Goal: Task Accomplishment & Management: Use online tool/utility

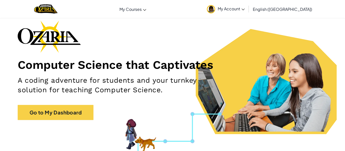
scroll to position [27, 0]
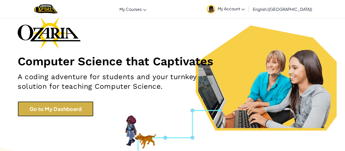
click at [60, 109] on link "Go to My Dashboard" at bounding box center [56, 109] width 76 height 15
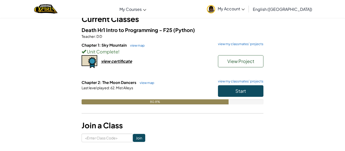
scroll to position [36, 0]
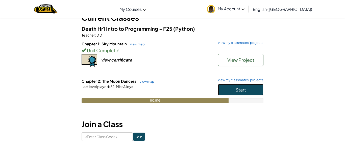
click at [232, 87] on button "Start" at bounding box center [241, 90] width 46 height 12
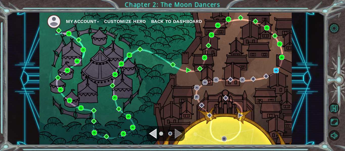
click at [276, 70] on img at bounding box center [276, 70] width 5 height 5
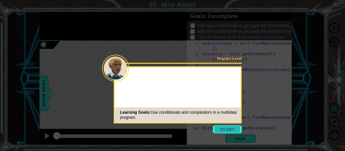
click at [232, 133] on button "Start" at bounding box center [227, 130] width 29 height 8
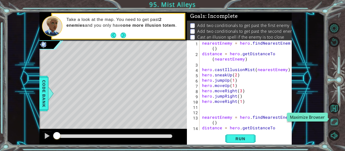
click at [332, 123] on button "Maximize Browser" at bounding box center [334, 122] width 11 height 11
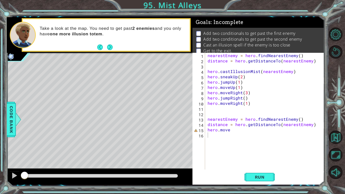
click at [230, 130] on div "nearestEnemy = hero . findNearestEnemy ( ) distance = hero . getDistanceTo ( ne…" at bounding box center [266, 116] width 119 height 127
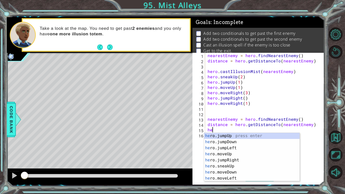
type textarea "h"
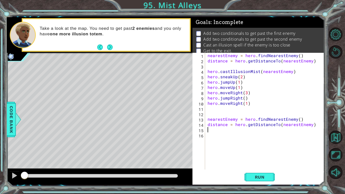
type textarea "distance = hero.getDistanceTo(nearestEnemy)"
click at [253, 151] on button "Run" at bounding box center [260, 177] width 30 height 13
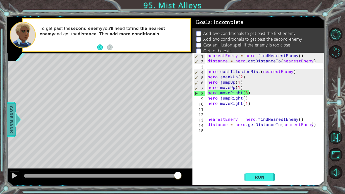
click at [14, 115] on span "Code Bank" at bounding box center [11, 119] width 8 height 31
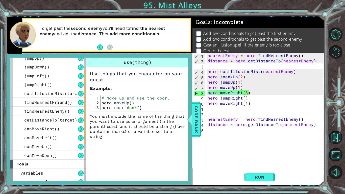
scroll to position [106, 0]
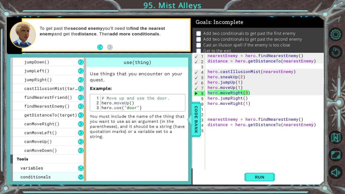
click at [79, 151] on button at bounding box center [81, 178] width 6 height 6
click at [60, 151] on div "conditionals" at bounding box center [48, 176] width 76 height 9
click at [61, 151] on div "conditionals" at bounding box center [48, 176] width 76 height 9
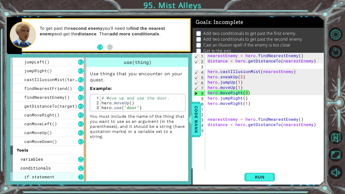
click at [81, 151] on button at bounding box center [81, 178] width 6 height 6
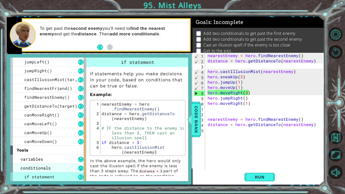
click at [80, 151] on button at bounding box center [81, 169] width 6 height 6
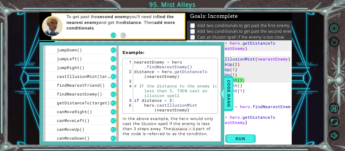
scroll to position [33, 0]
